Goal: Task Accomplishment & Management: Use online tool/utility

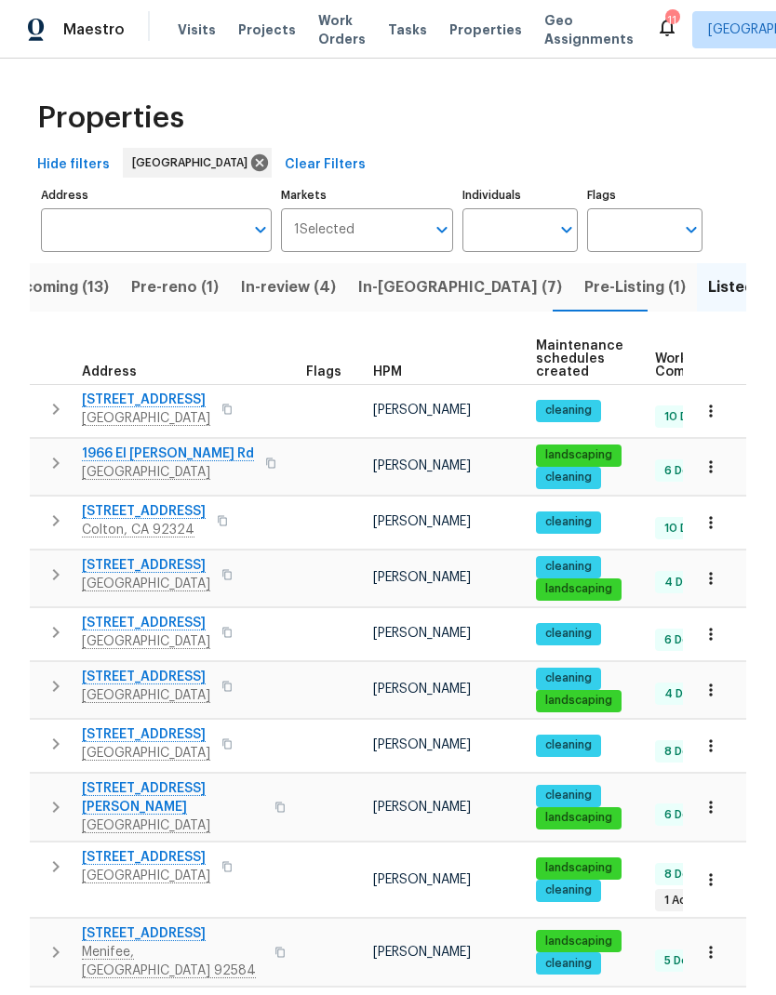
click at [192, 31] on span "Visits" at bounding box center [197, 29] width 38 height 19
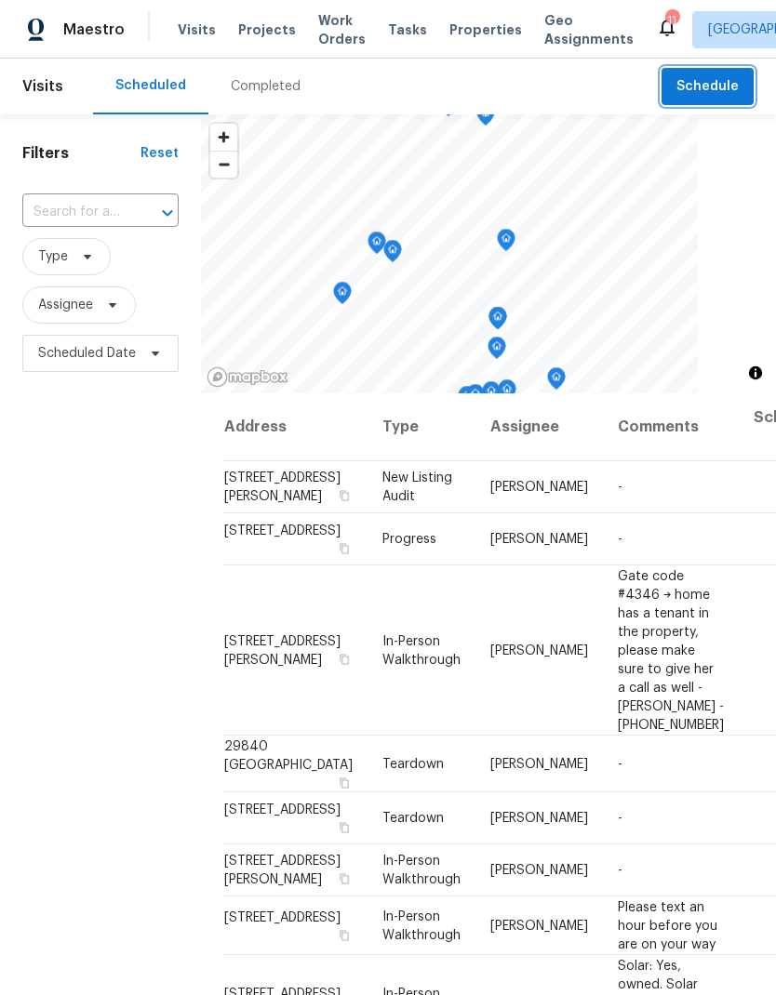
click at [731, 82] on span "Schedule" at bounding box center [707, 86] width 62 height 23
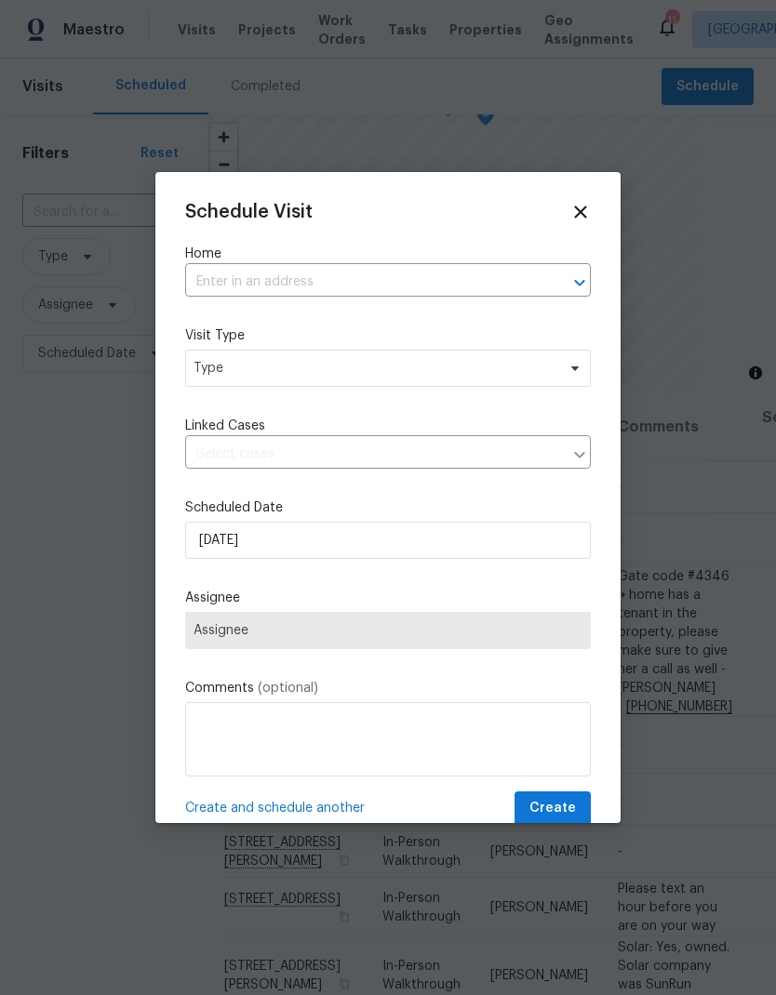
click at [267, 273] on input "text" at bounding box center [361, 282] width 353 height 29
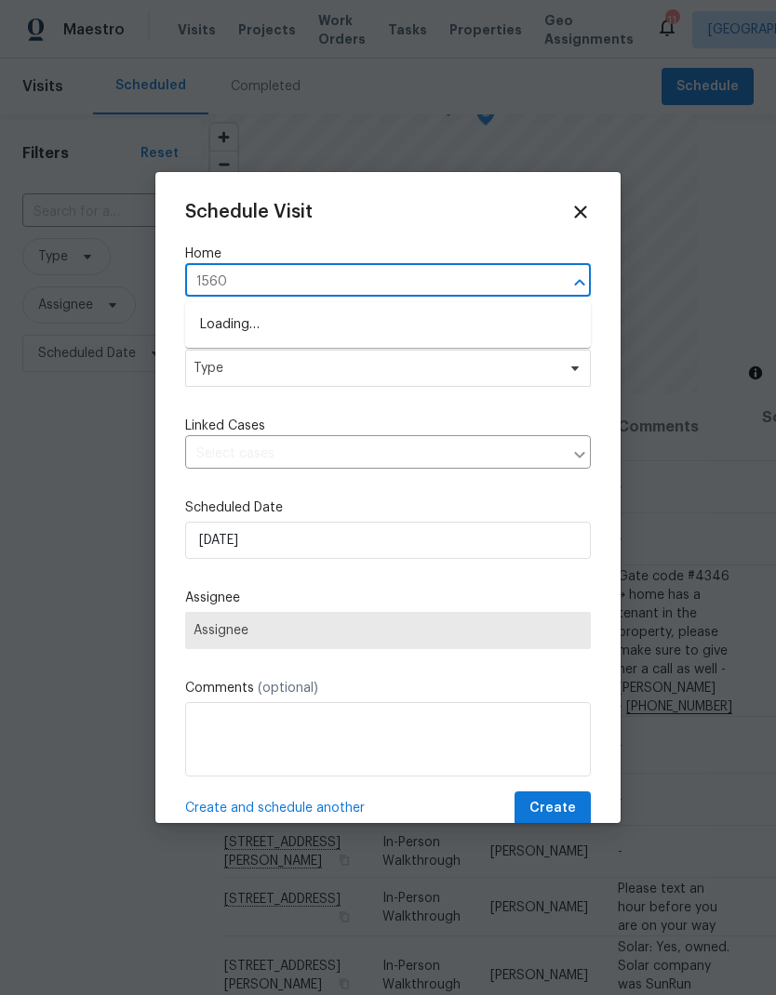
type input "15605"
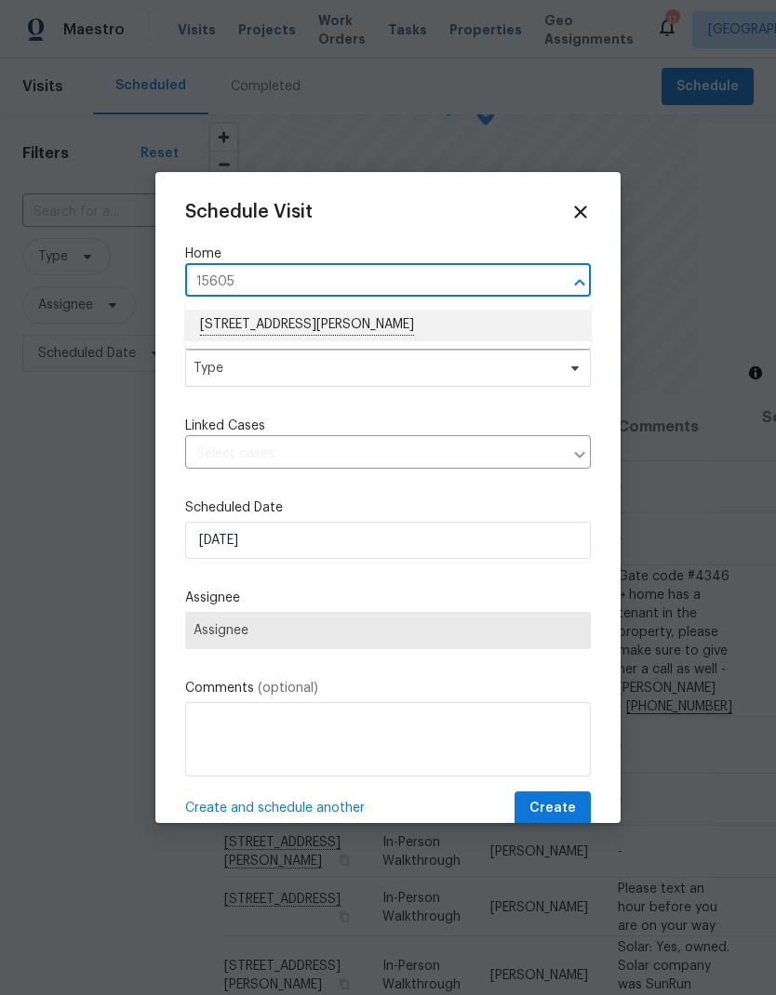
click at [421, 324] on li "[STREET_ADDRESS][PERSON_NAME]" at bounding box center [387, 326] width 405 height 32
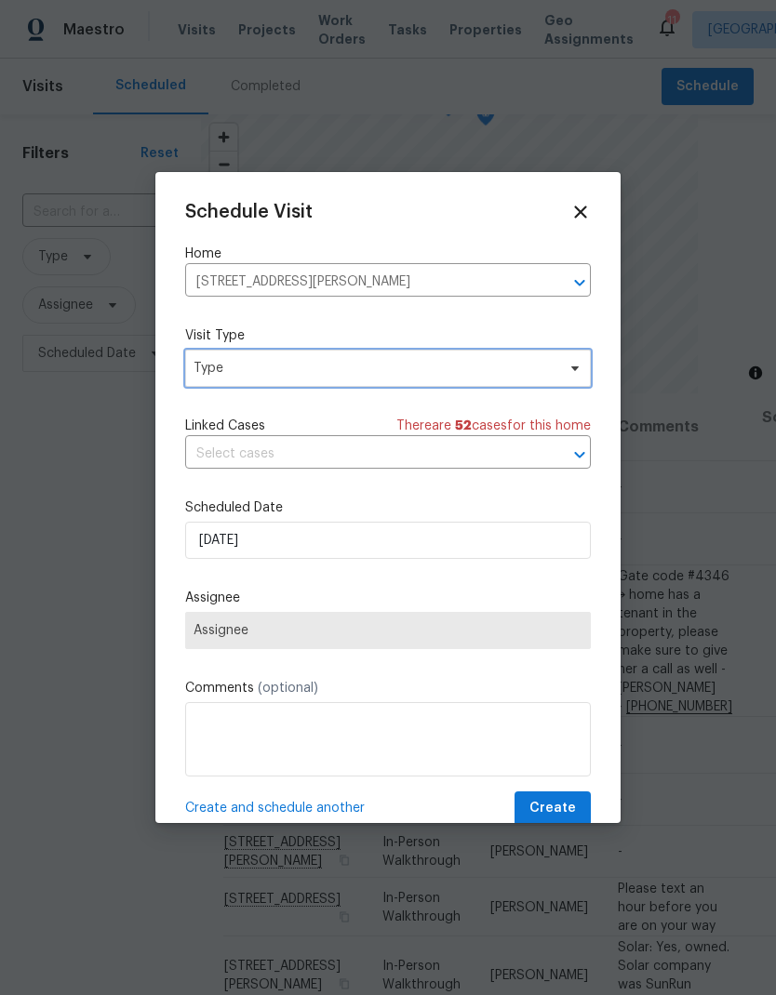
click at [344, 379] on span "Type" at bounding box center [387, 368] width 405 height 37
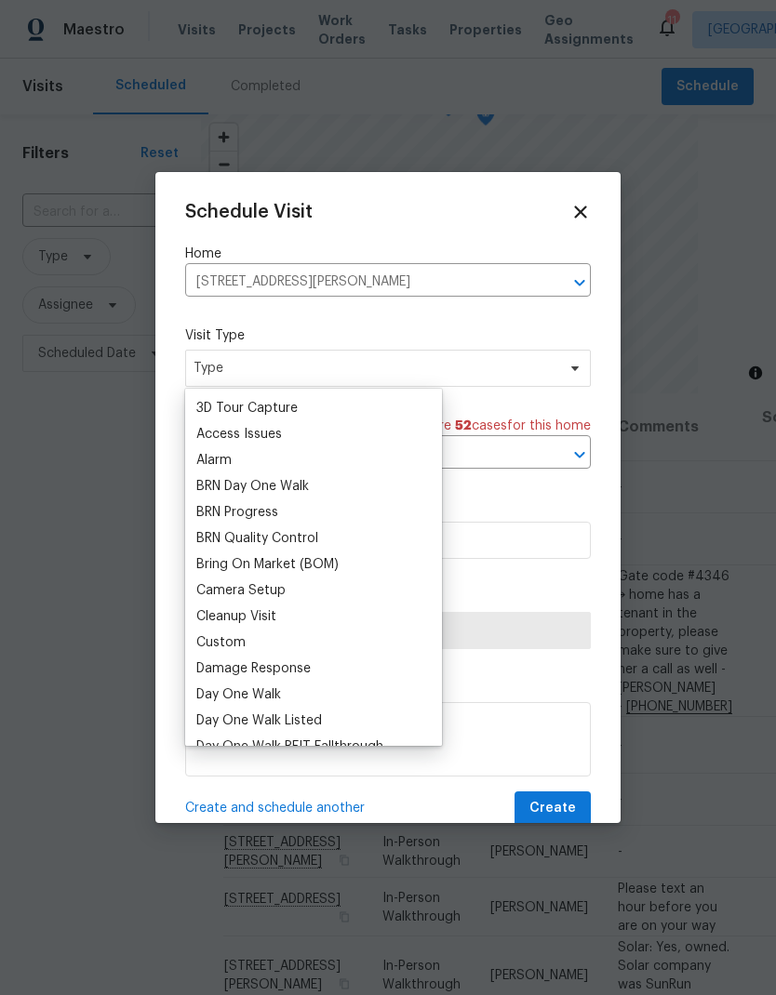
scroll to position [134, 0]
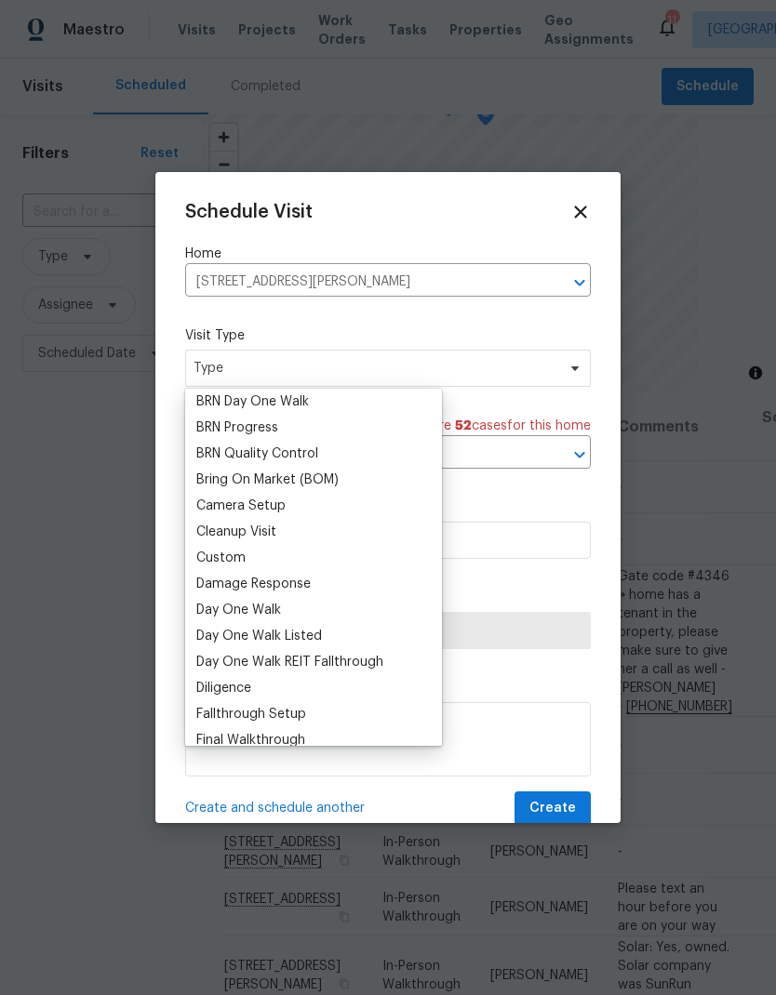
click at [242, 555] on div "Custom" at bounding box center [220, 558] width 49 height 19
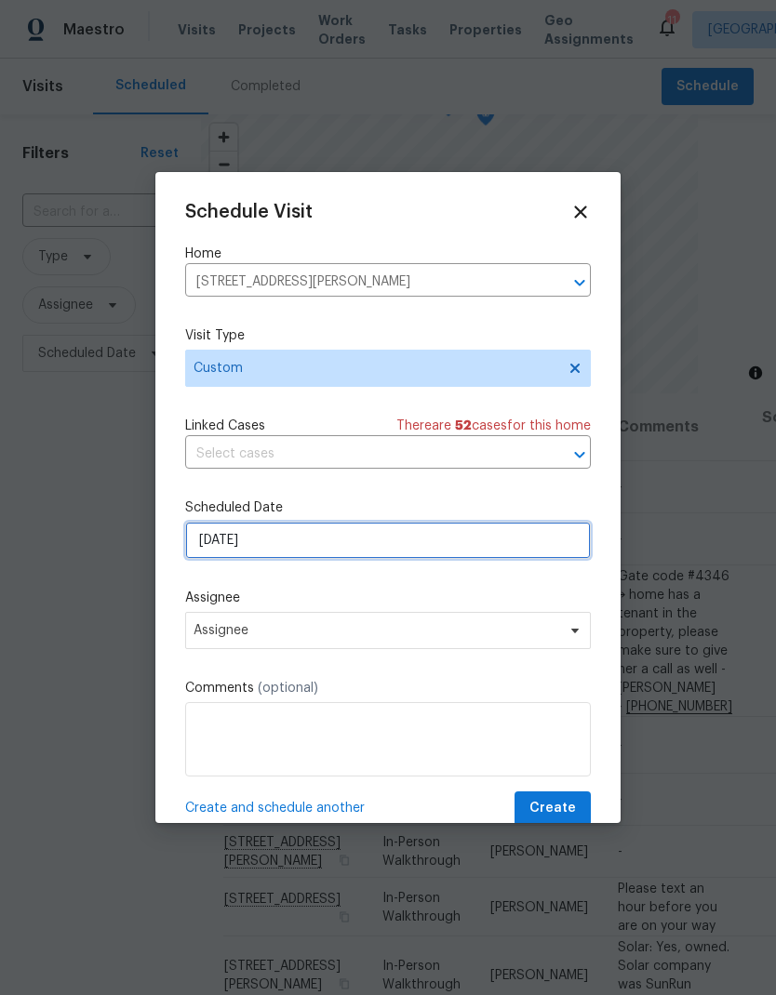
click at [314, 555] on input "[DATE]" at bounding box center [387, 540] width 405 height 37
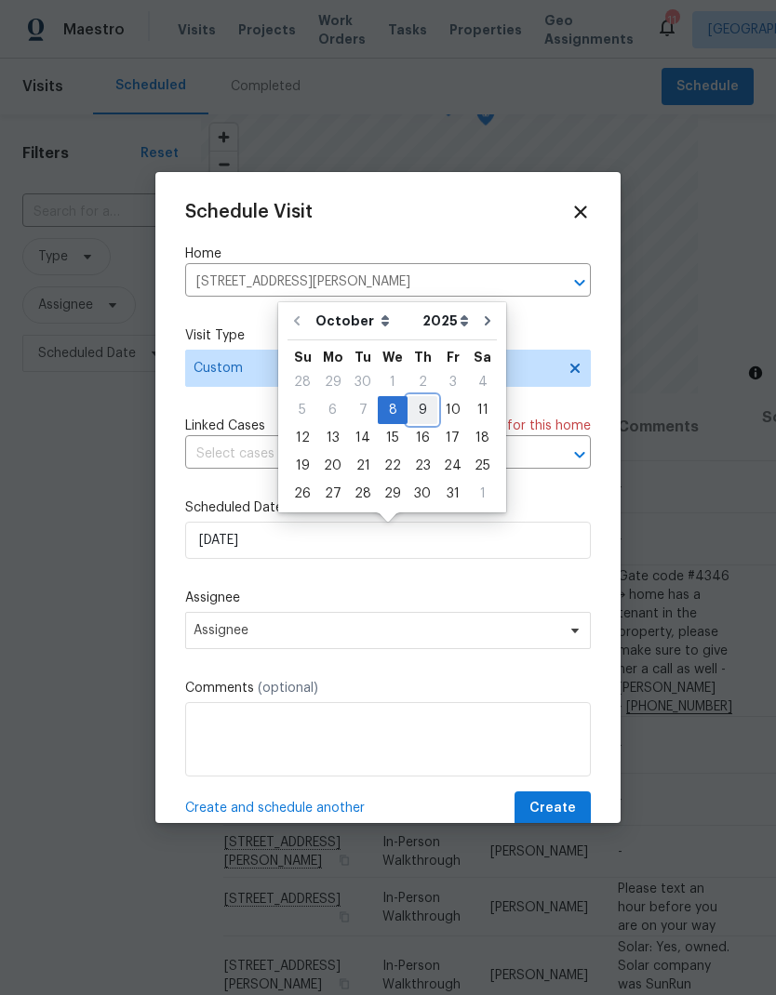
click at [420, 416] on div "9" at bounding box center [422, 410] width 30 height 26
type input "[DATE]"
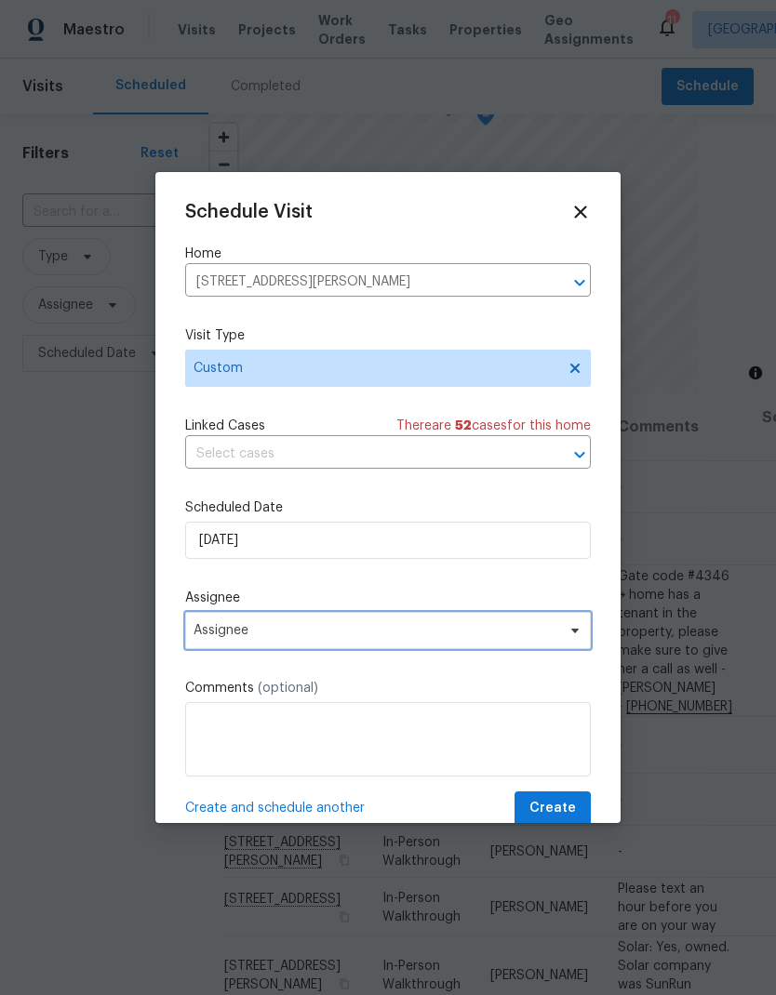
click at [322, 638] on span "Assignee" at bounding box center [375, 630] width 365 height 15
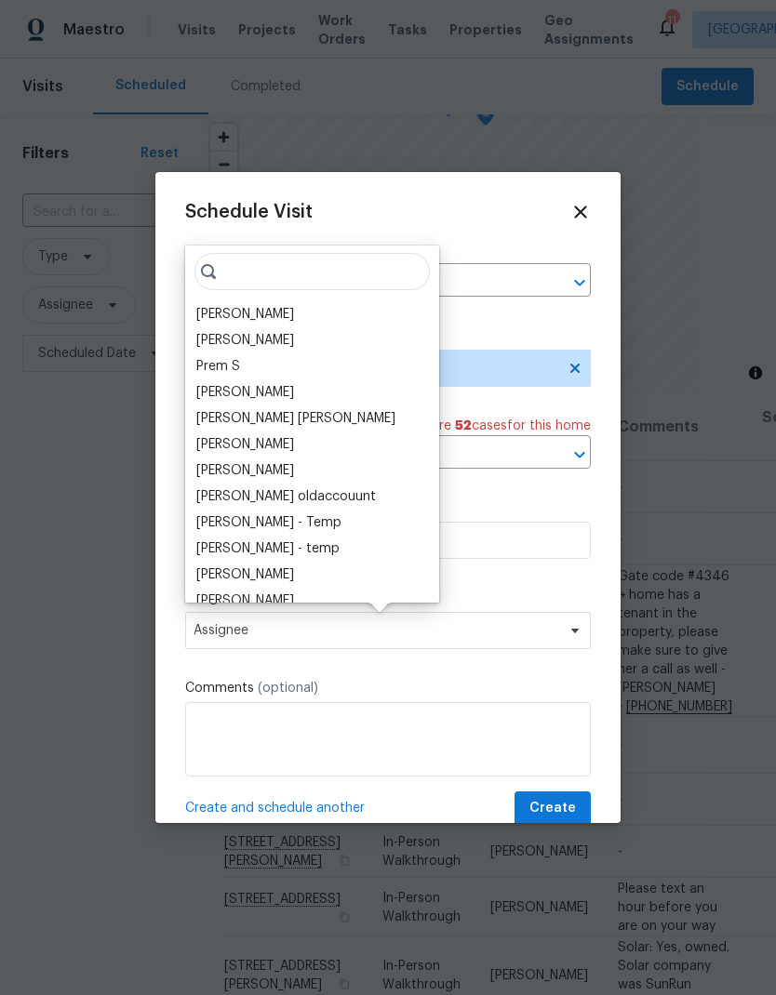
click at [246, 312] on div "[PERSON_NAME]" at bounding box center [245, 314] width 98 height 19
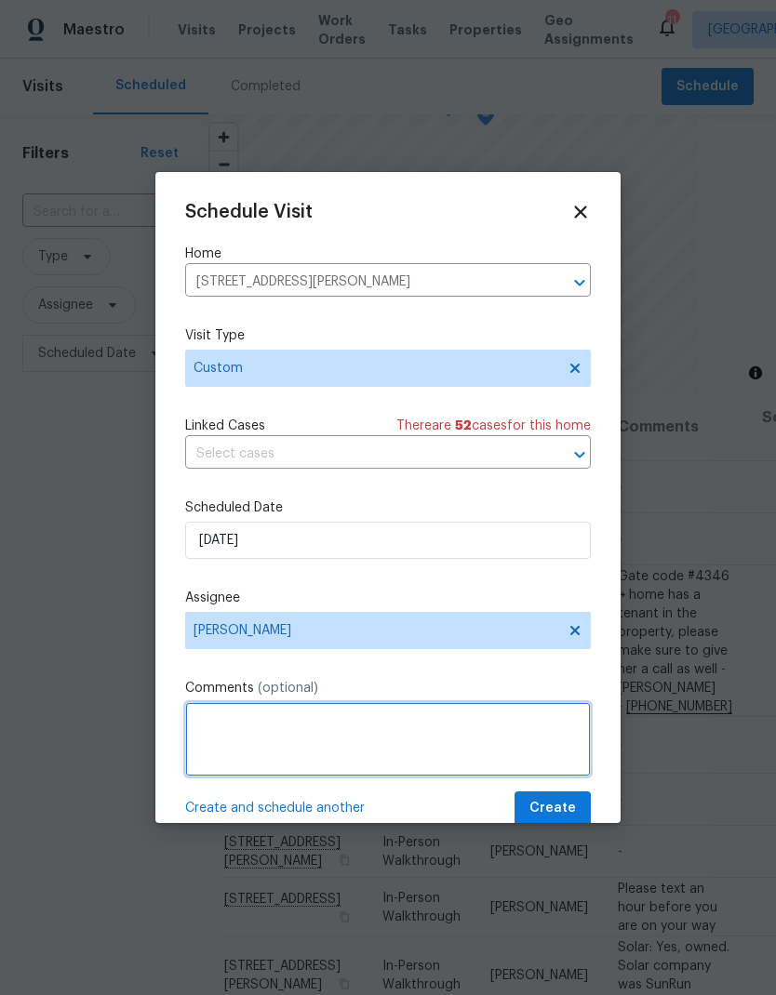
click at [240, 729] on textarea at bounding box center [387, 739] width 405 height 74
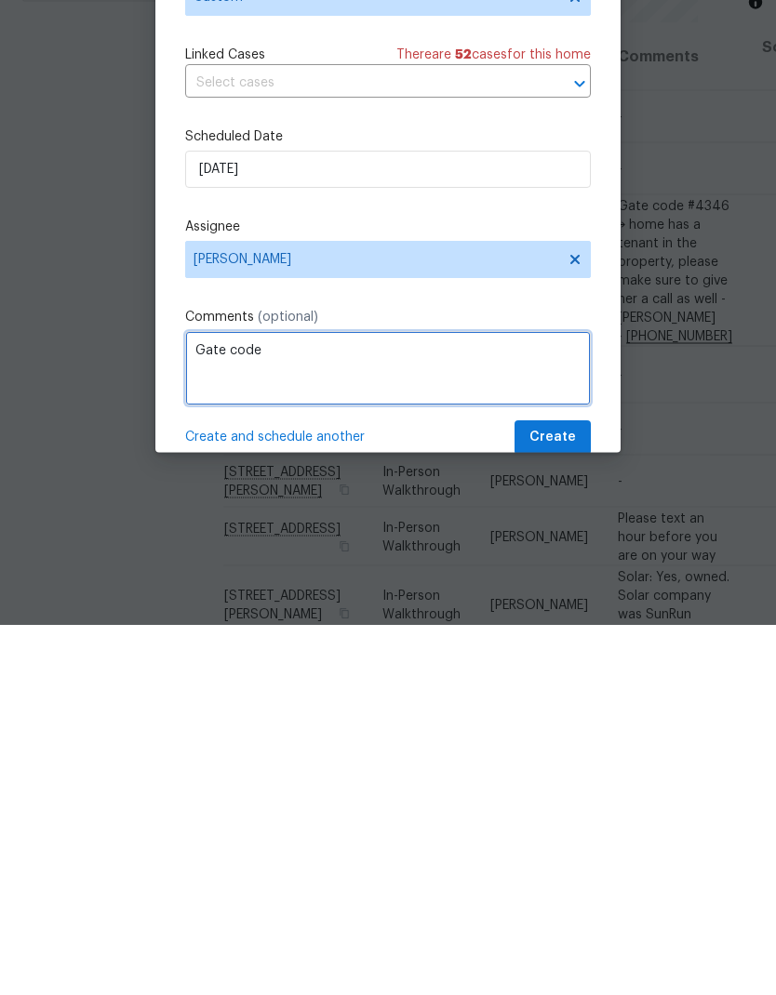
click at [204, 702] on textarea "Gate code" at bounding box center [387, 739] width 405 height 74
click at [270, 702] on textarea "Gate code" at bounding box center [387, 739] width 405 height 74
type textarea "G"
type textarea "Verify gate code"
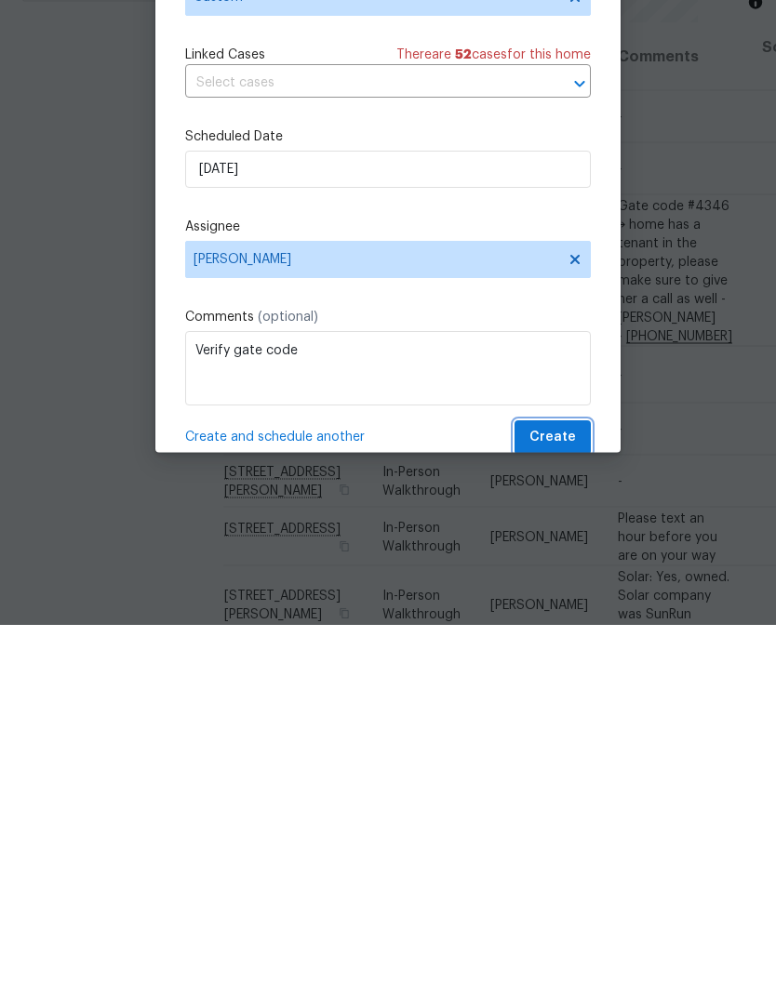
click at [571, 797] on span "Create" at bounding box center [552, 808] width 46 height 23
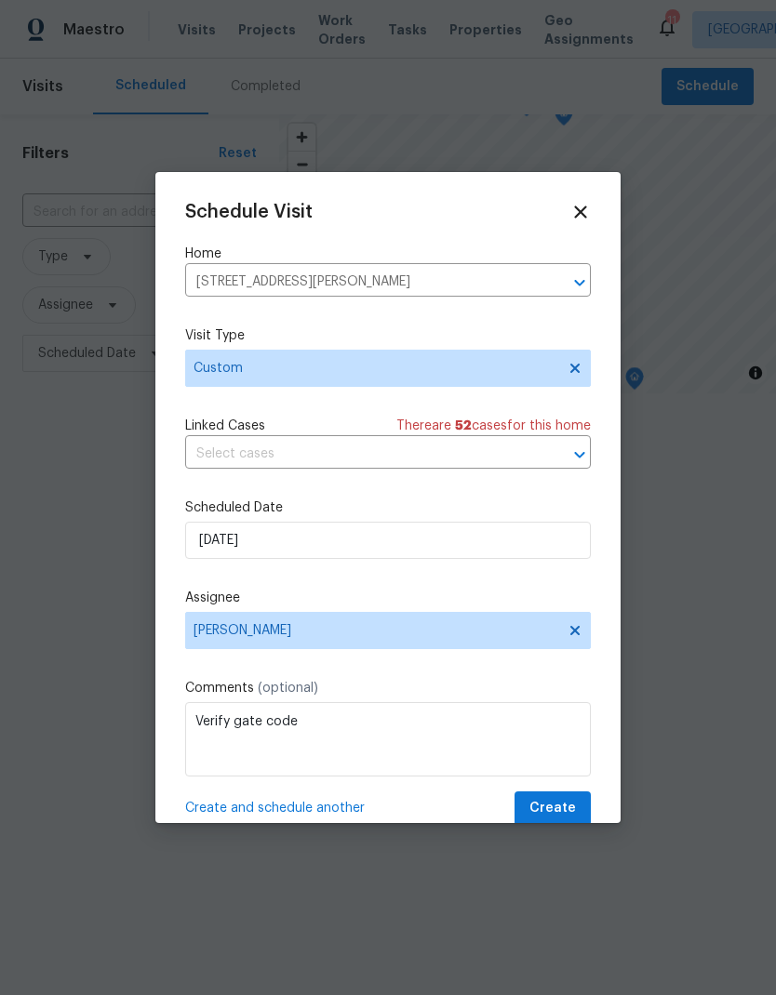
scroll to position [0, 0]
